Goal: Task Accomplishment & Management: Manage account settings

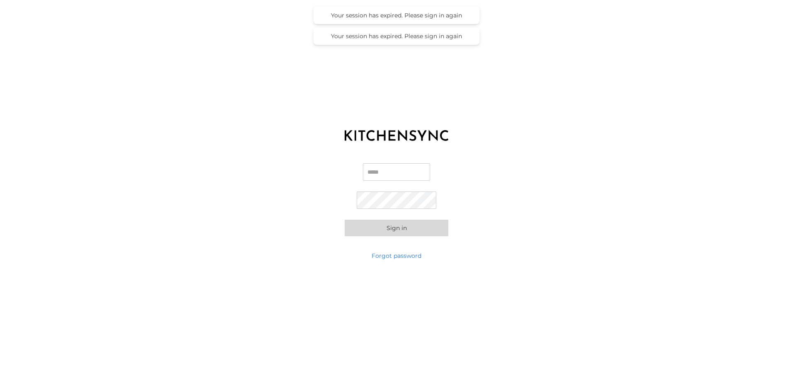
type input "**********"
click at [384, 232] on button "Sign in" at bounding box center [397, 228] width 104 height 17
